Goal: Task Accomplishment & Management: Use online tool/utility

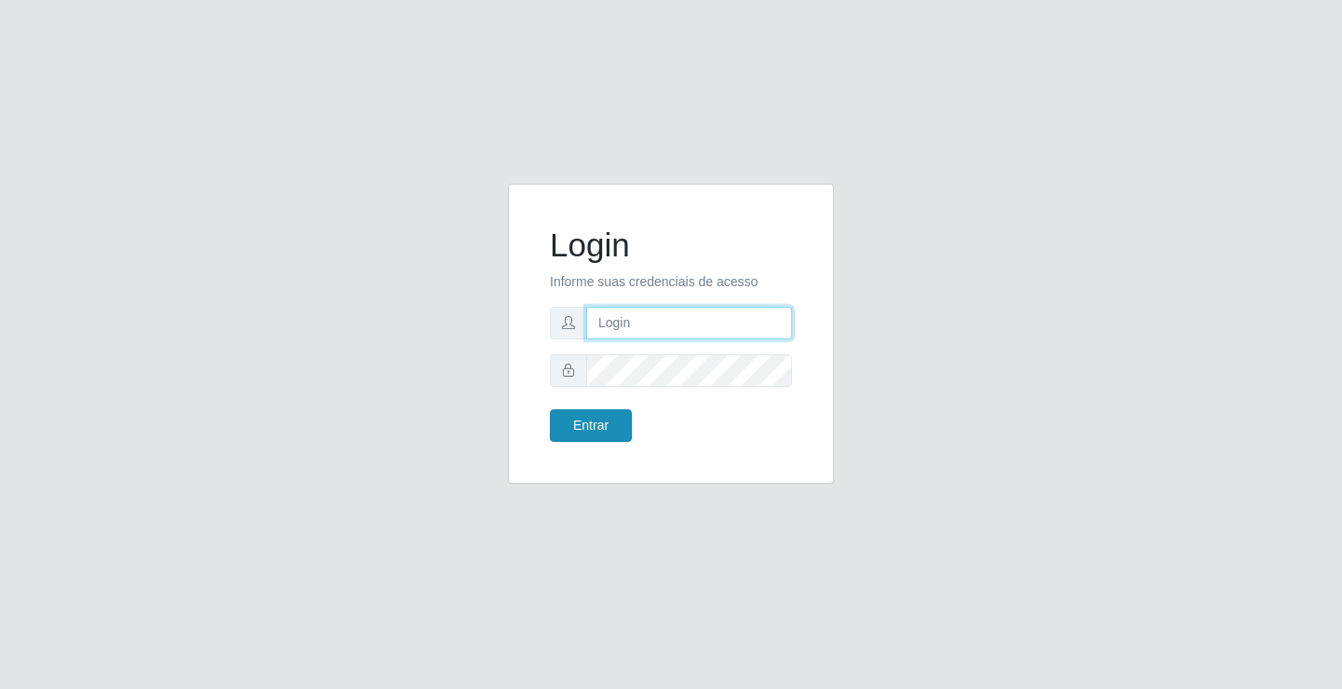
type input "[EMAIL_ADDRESS][DOMAIN_NAME]"
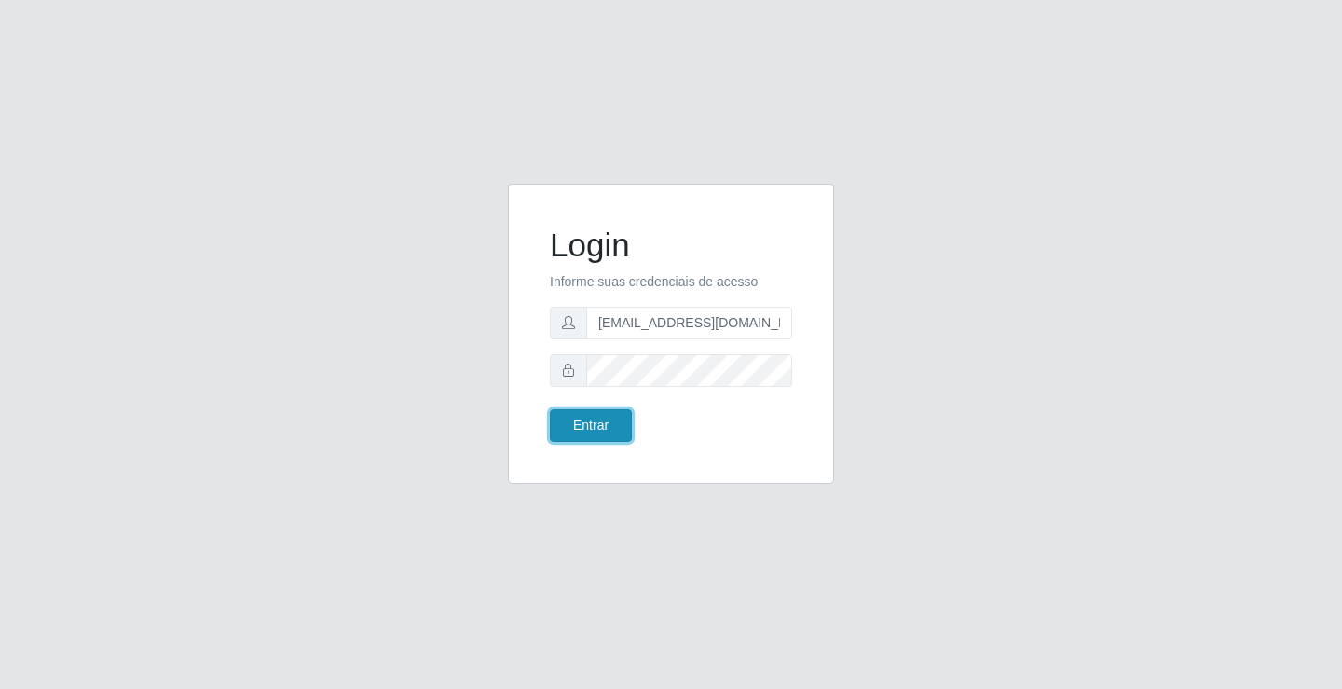
click at [620, 429] on button "Entrar" at bounding box center [591, 425] width 82 height 33
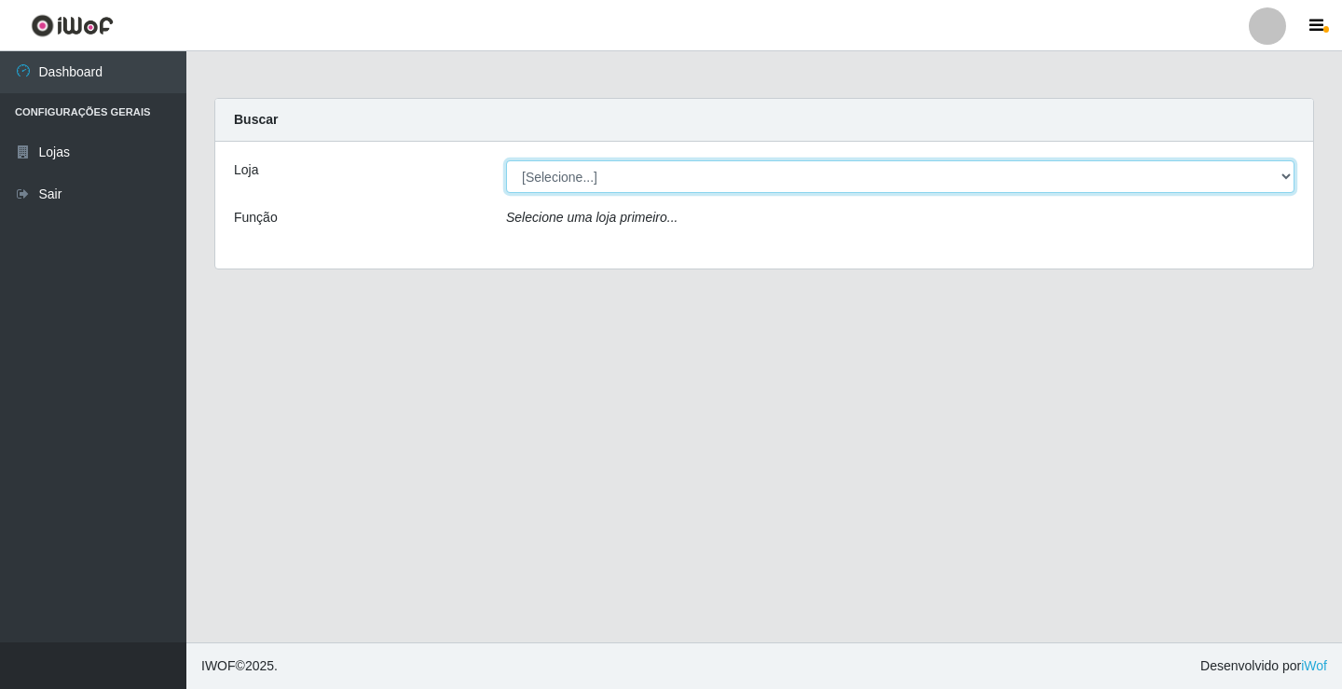
click at [851, 167] on select "[Selecione...] Rede Potiguar 4 - Extremoz" at bounding box center [900, 176] width 788 height 33
select select "78"
click at [506, 160] on select "[Selecione...] Rede Potiguar 4 - Extremoz" at bounding box center [900, 176] width 788 height 33
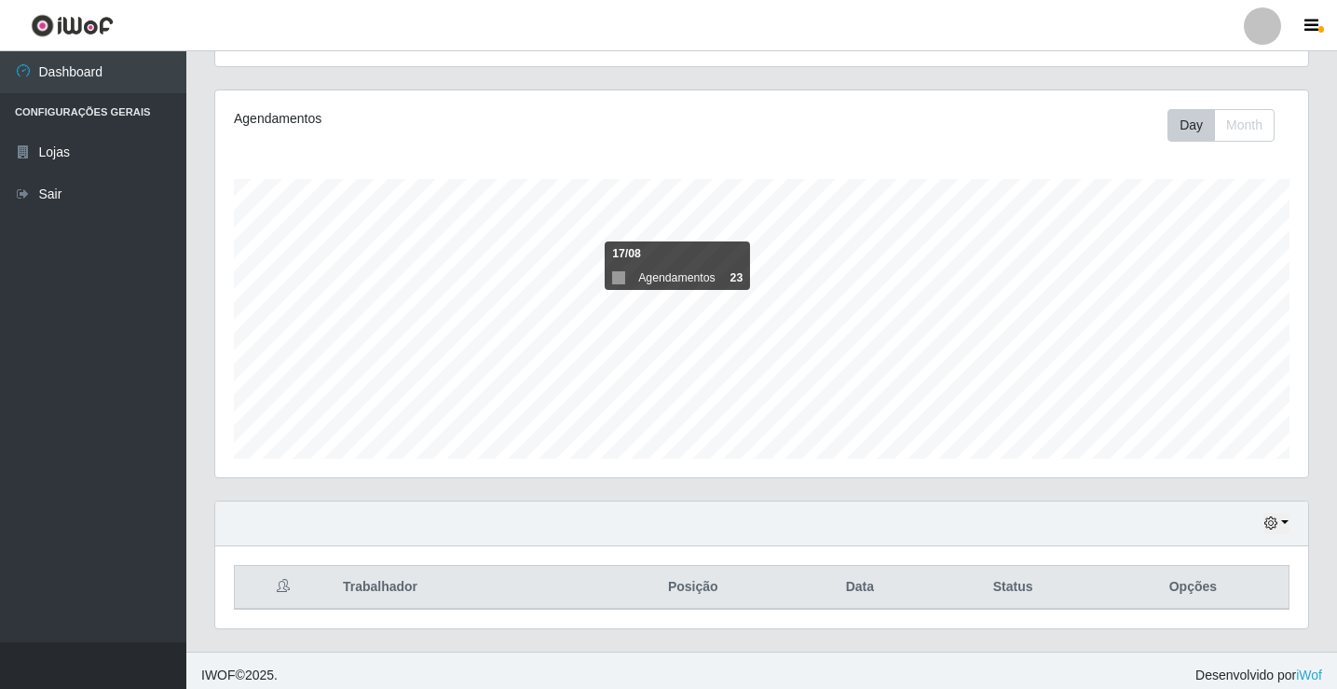
scroll to position [217, 0]
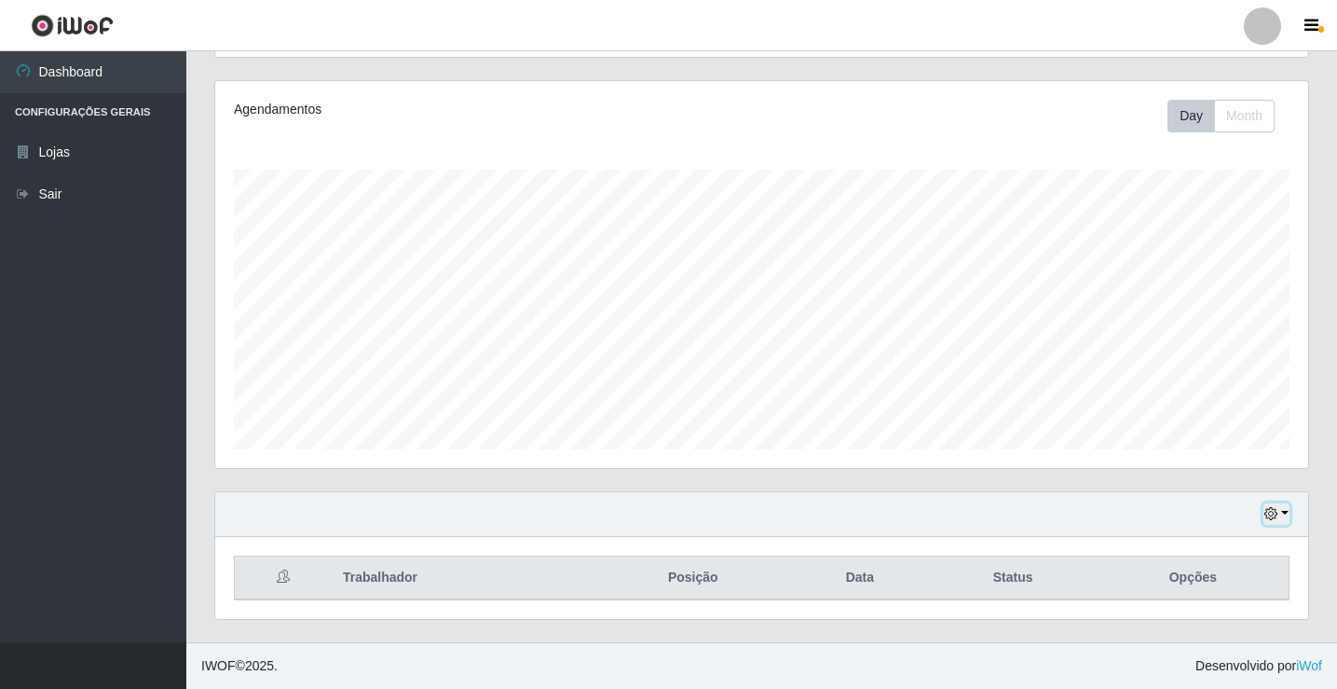
click at [1278, 511] on icon "button" at bounding box center [1271, 513] width 13 height 13
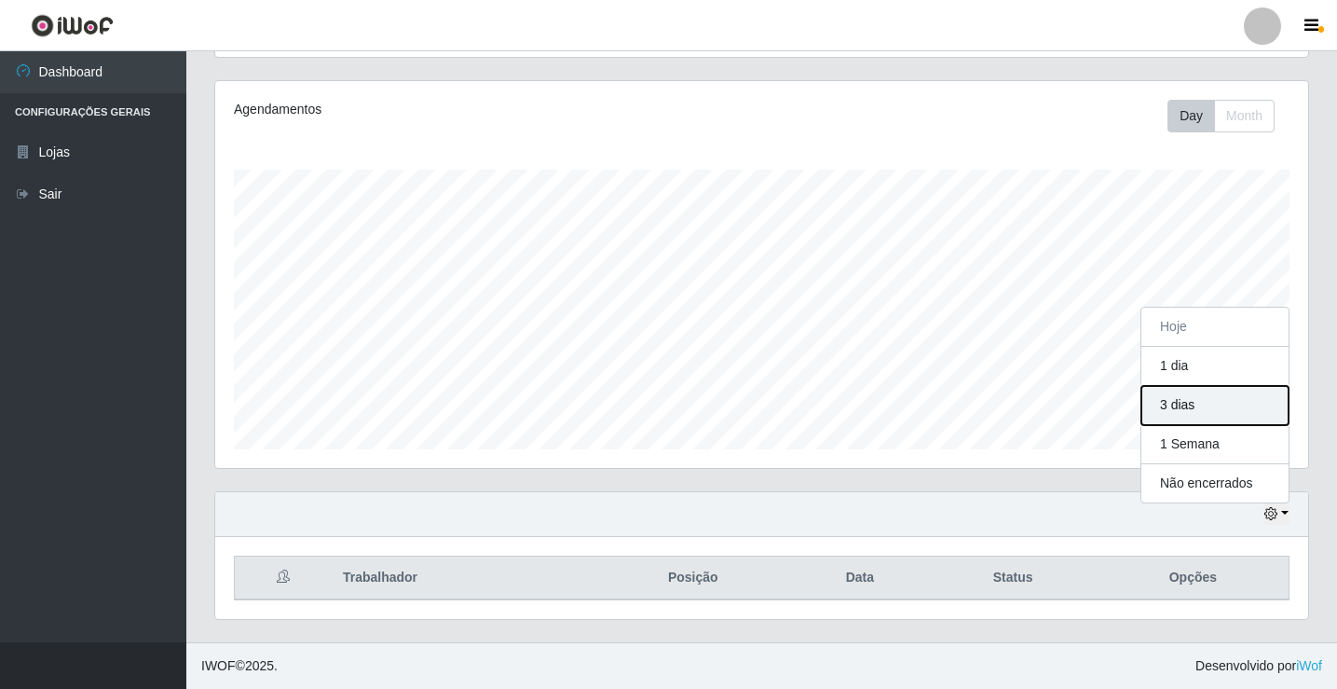
drag, startPoint x: 1227, startPoint y: 401, endPoint x: 1225, endPoint y: 411, distance: 10.6
click at [1225, 411] on button "3 dias" at bounding box center [1215, 405] width 147 height 39
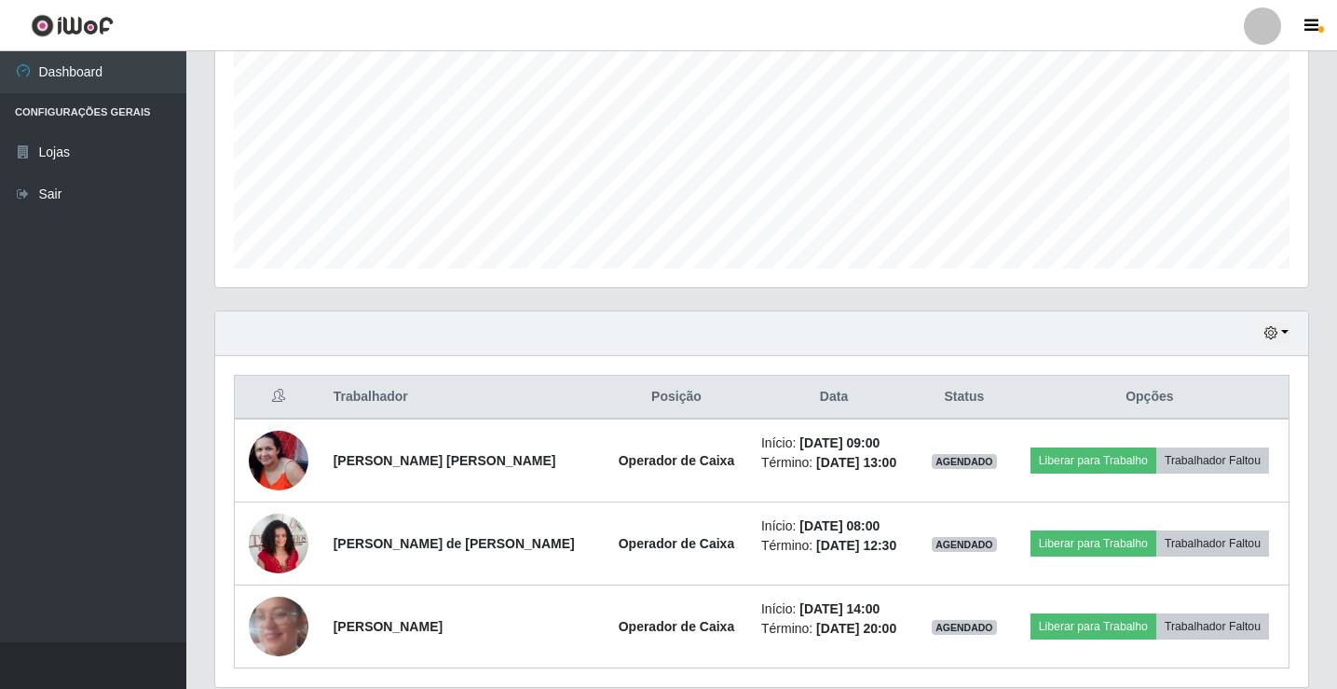
scroll to position [404, 0]
